Goal: Task Accomplishment & Management: Use online tool/utility

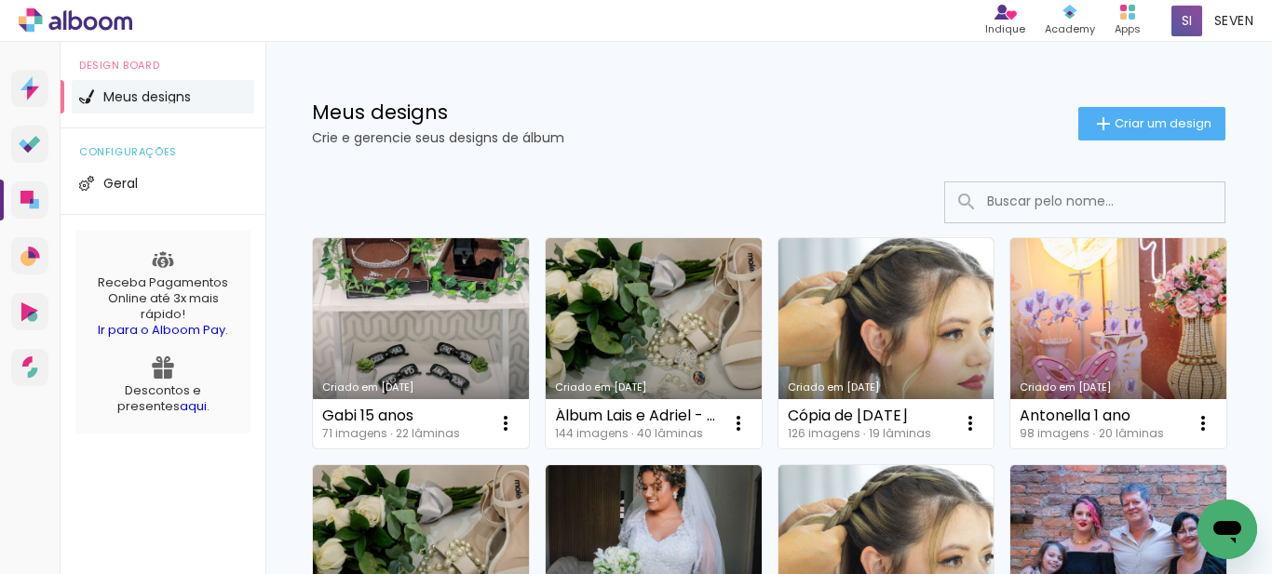
click at [447, 289] on link "Criado em [DATE]" at bounding box center [421, 343] width 216 height 210
